Goal: Check status: Check status

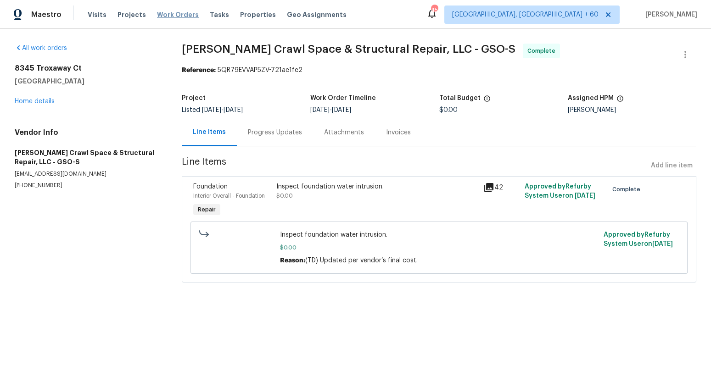
click at [169, 18] on span "Work Orders" at bounding box center [178, 14] width 42 height 9
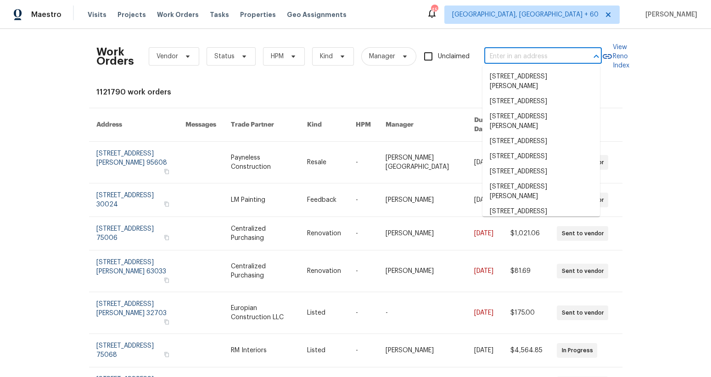
click at [510, 61] on input "text" at bounding box center [530, 57] width 92 height 14
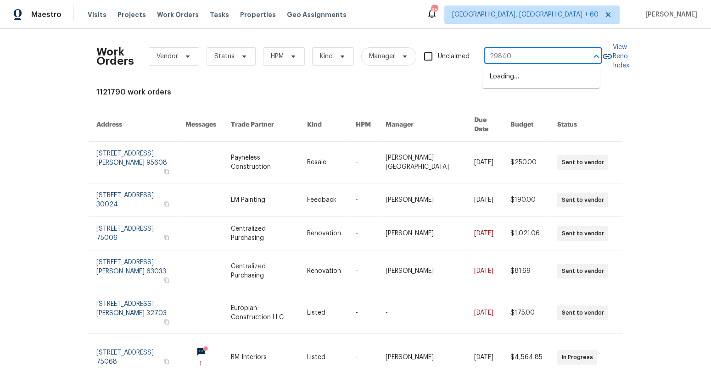
type input "29840"
click at [569, 77] on li "29840 [GEOGRAPHIC_DATA]" at bounding box center [540, 76] width 117 height 15
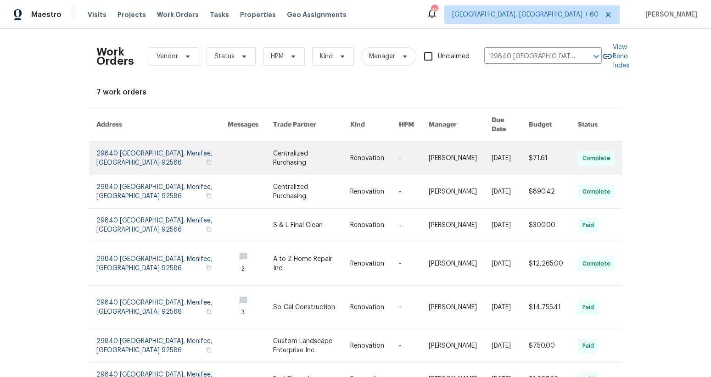
click at [228, 153] on link at bounding box center [250, 158] width 45 height 33
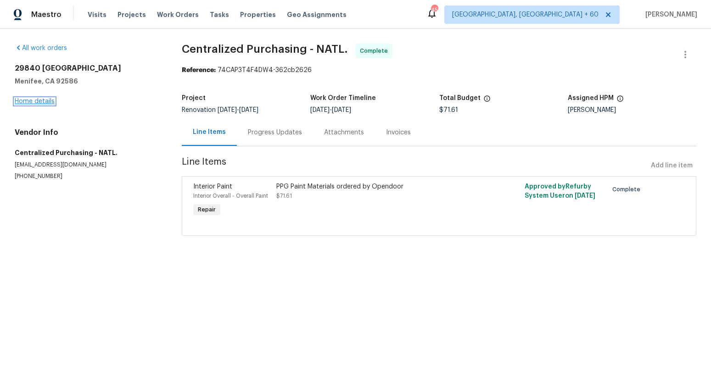
click at [48, 102] on link "Home details" at bounding box center [35, 101] width 40 height 6
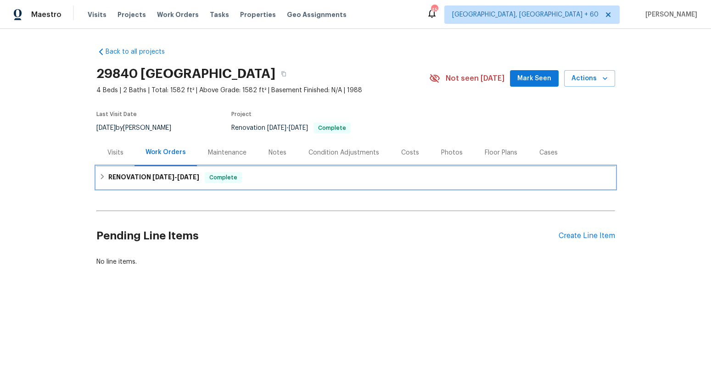
click at [256, 187] on div "RENOVATION [DATE] - [DATE] Complete" at bounding box center [355, 178] width 518 height 22
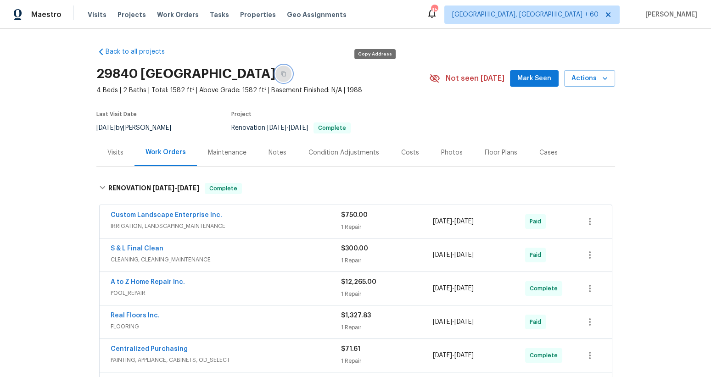
click at [286, 74] on icon "button" at bounding box center [284, 74] width 6 height 6
